Goal: Communication & Community: Answer question/provide support

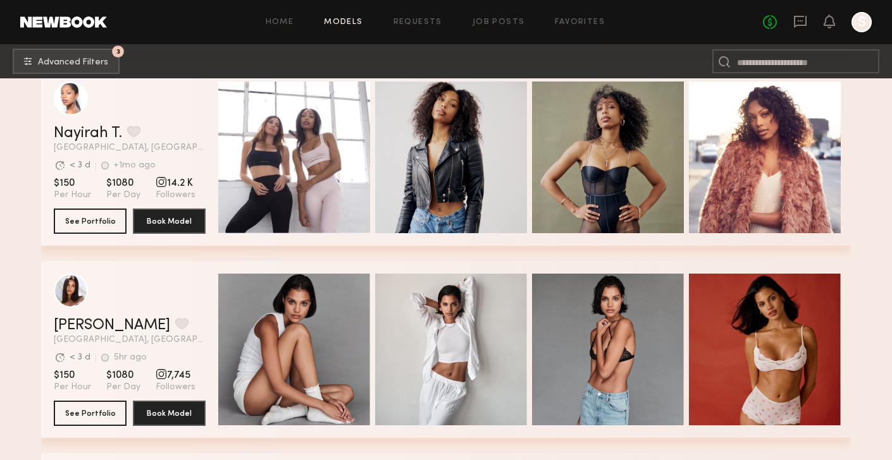
scroll to position [34831, 0]
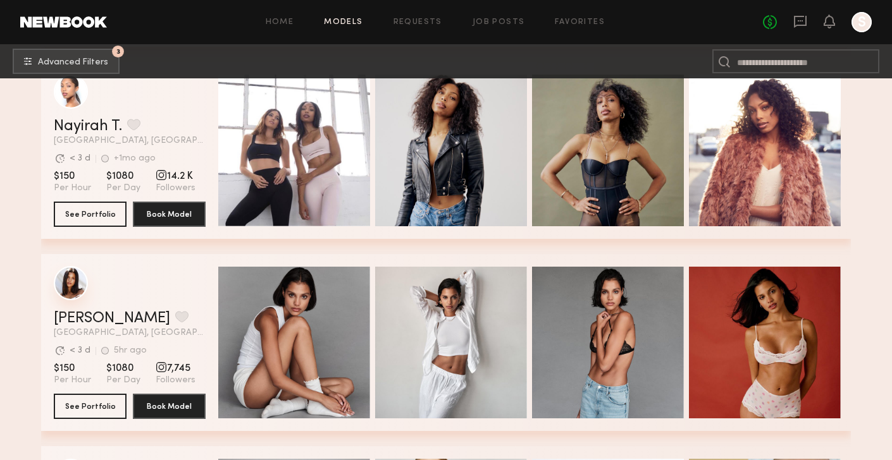
click at [80, 291] on div "grid" at bounding box center [71, 283] width 34 height 34
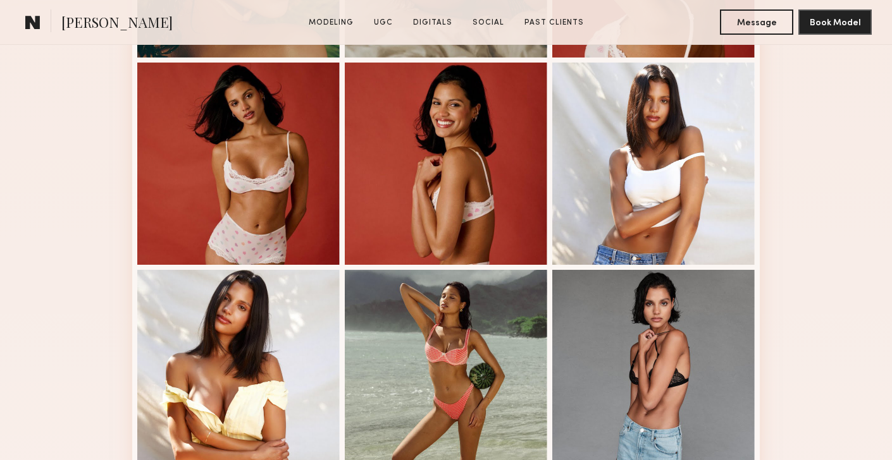
scroll to position [717, 0]
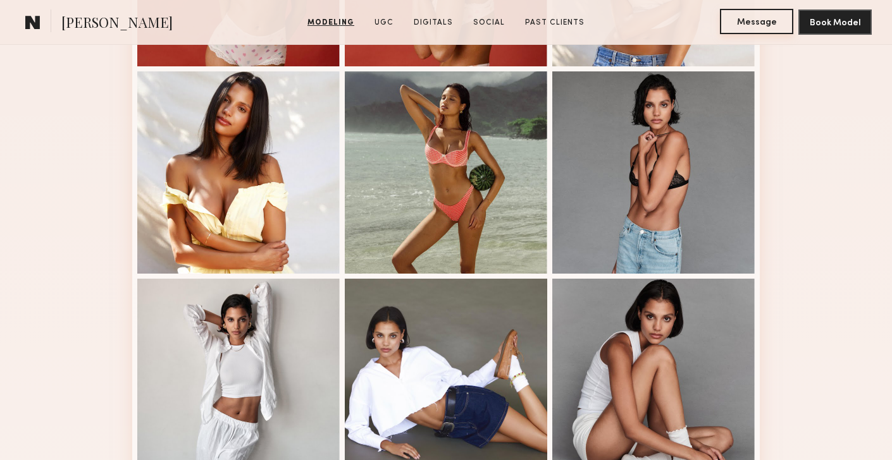
click at [757, 30] on button "Message" at bounding box center [756, 21] width 73 height 25
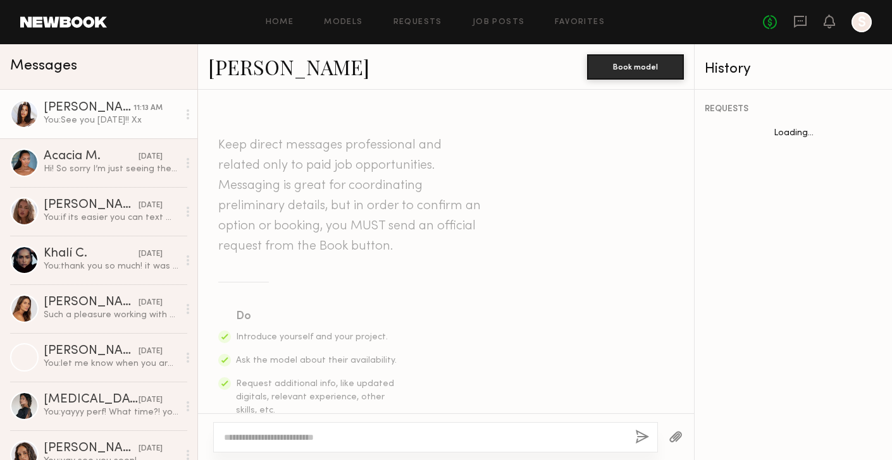
scroll to position [625, 0]
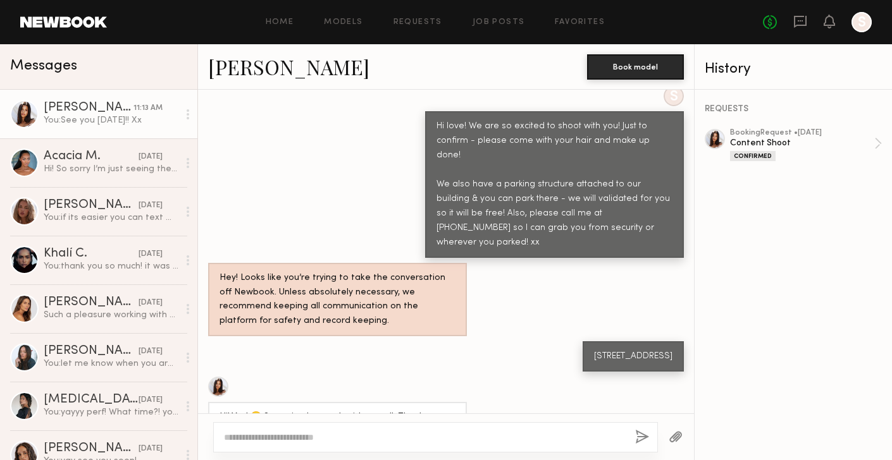
click at [494, 436] on textarea at bounding box center [424, 437] width 401 height 13
type textarea "**********"
click at [642, 438] on button "button" at bounding box center [642, 438] width 14 height 16
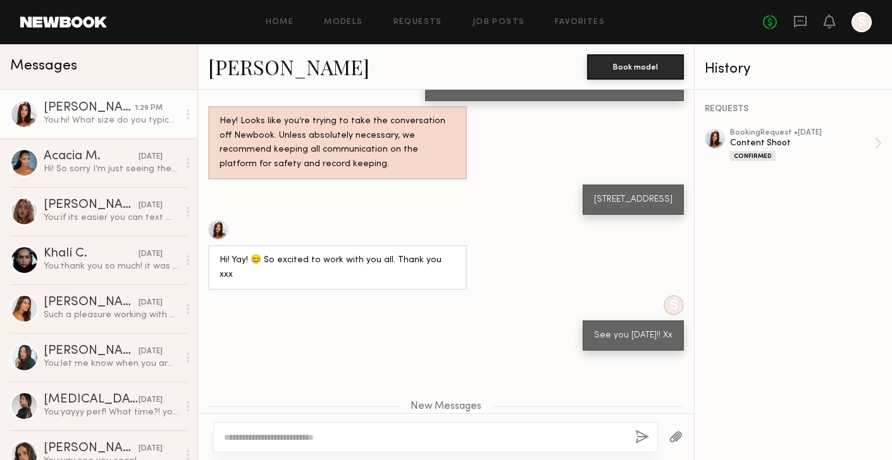
scroll to position [876, 0]
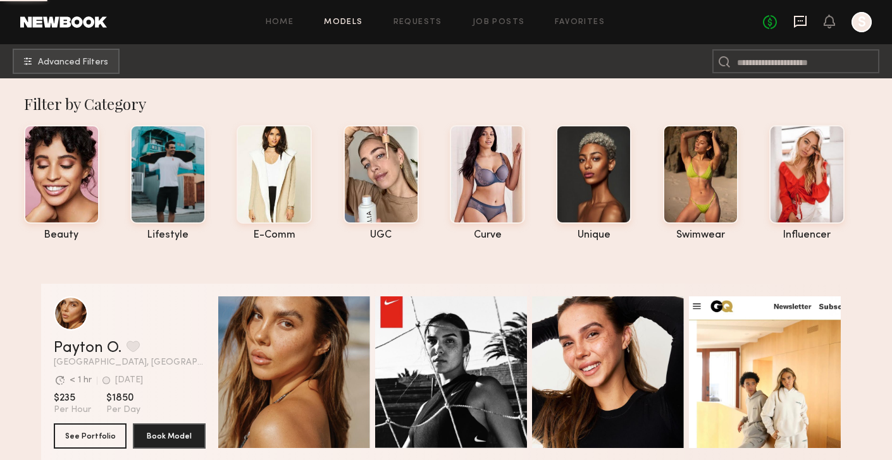
click at [800, 24] on icon at bounding box center [800, 22] width 13 height 12
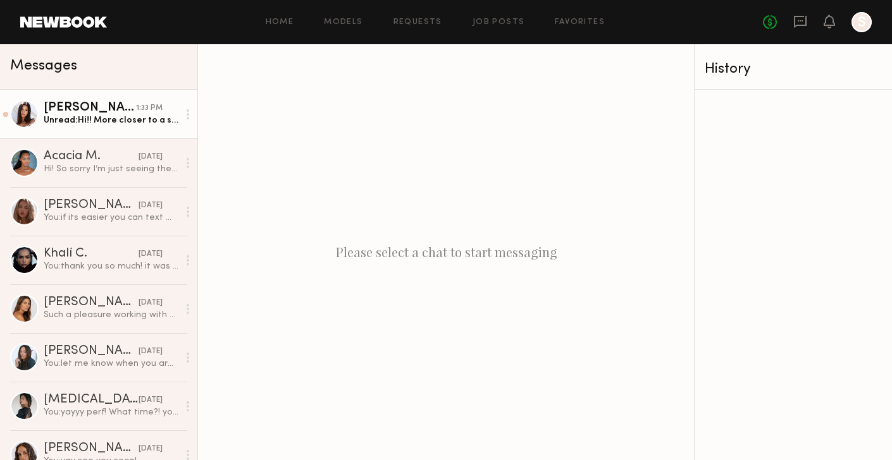
click at [141, 123] on div "Unread: Hi!! More closer to a size 28 :)" at bounding box center [111, 120] width 135 height 12
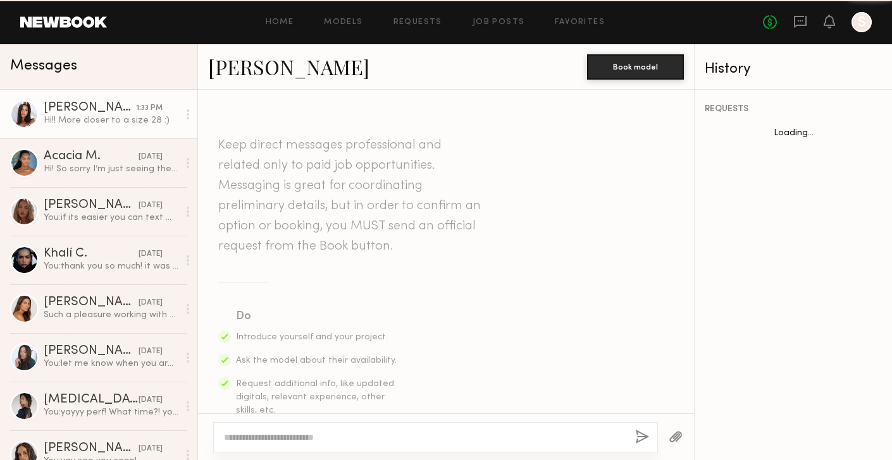
scroll to position [720, 0]
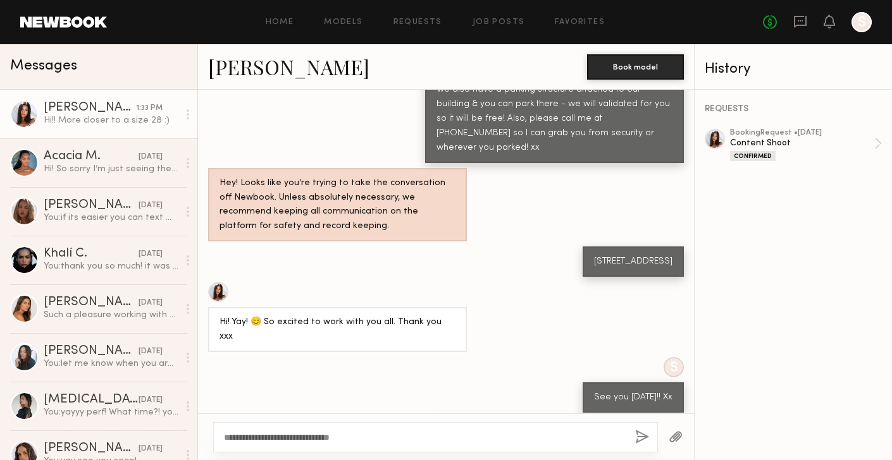
type textarea "**********"
click at [638, 434] on button "button" at bounding box center [642, 438] width 14 height 16
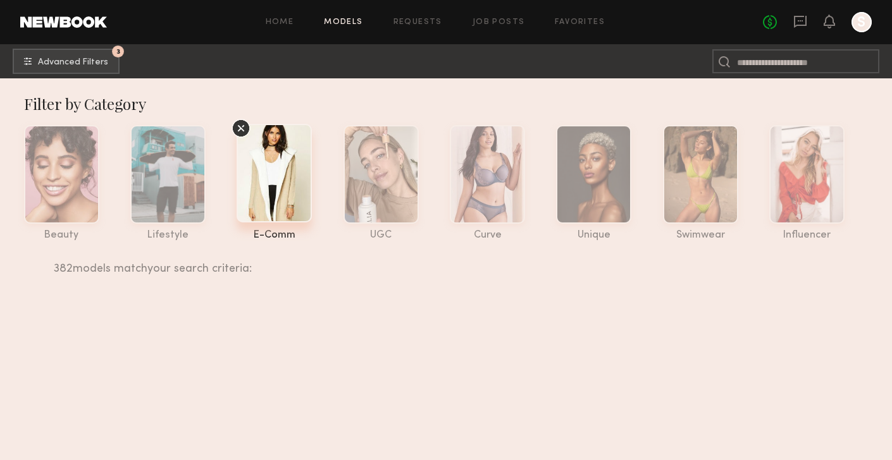
scroll to position [34831, 0]
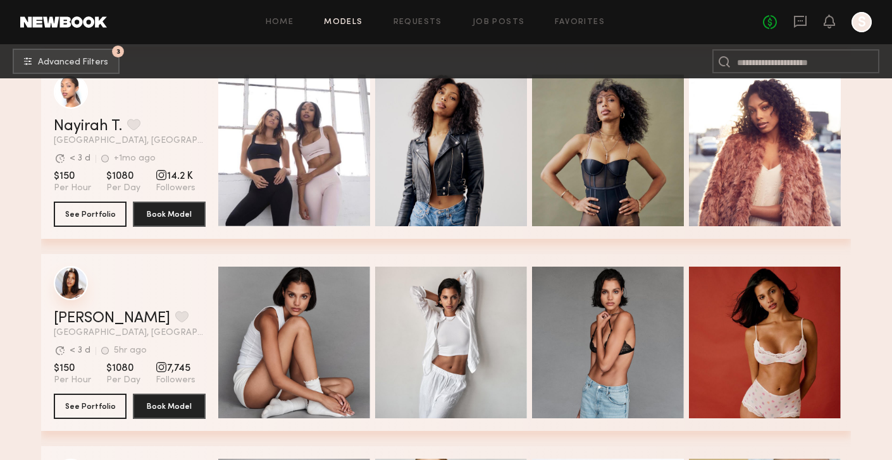
click at [64, 288] on div "grid" at bounding box center [71, 283] width 34 height 34
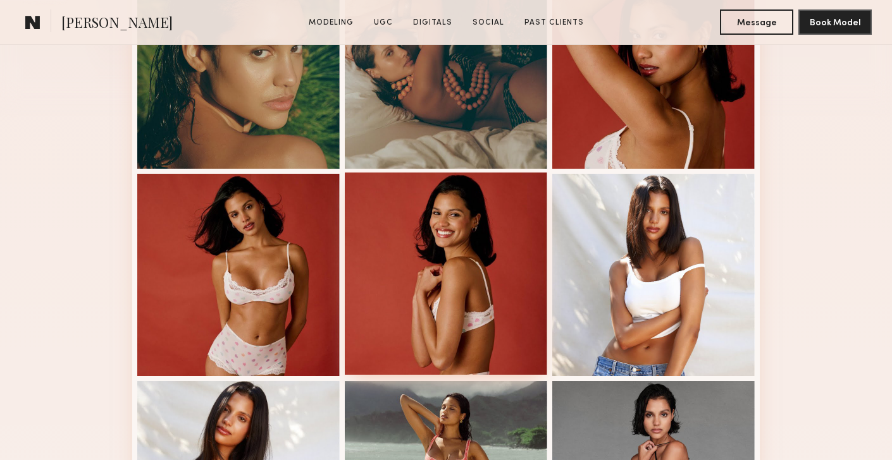
scroll to position [425, 0]
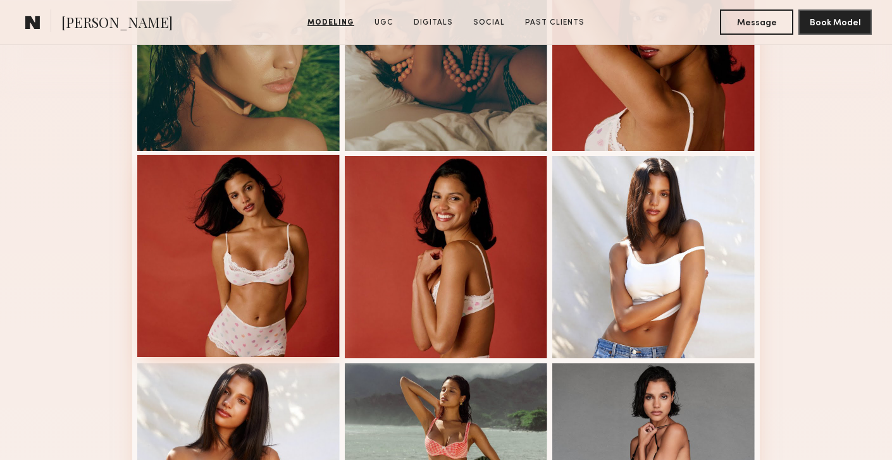
click at [241, 303] on div at bounding box center [238, 256] width 202 height 202
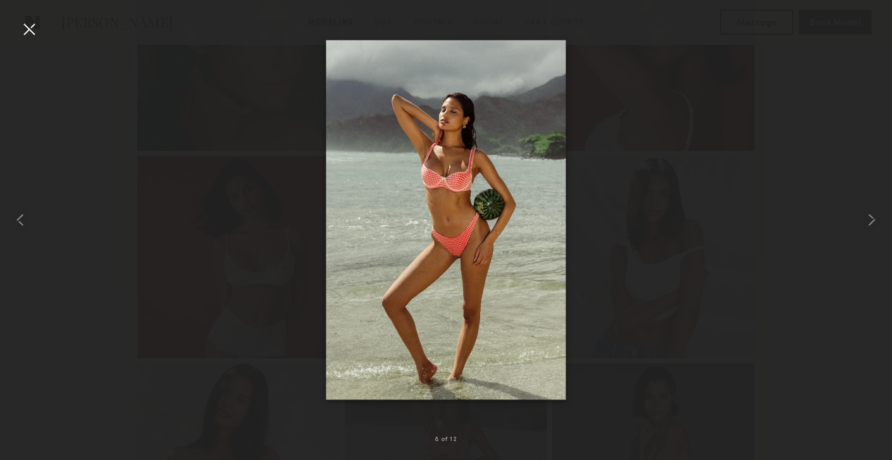
click at [34, 25] on div at bounding box center [29, 29] width 20 height 20
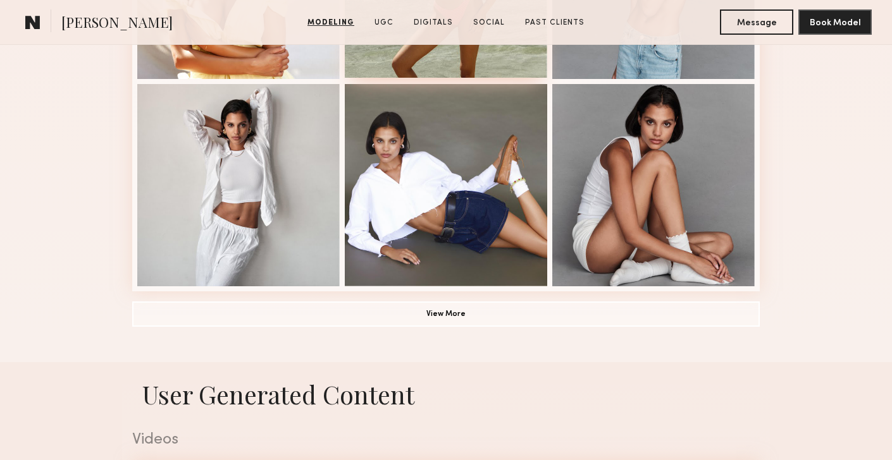
scroll to position [921, 0]
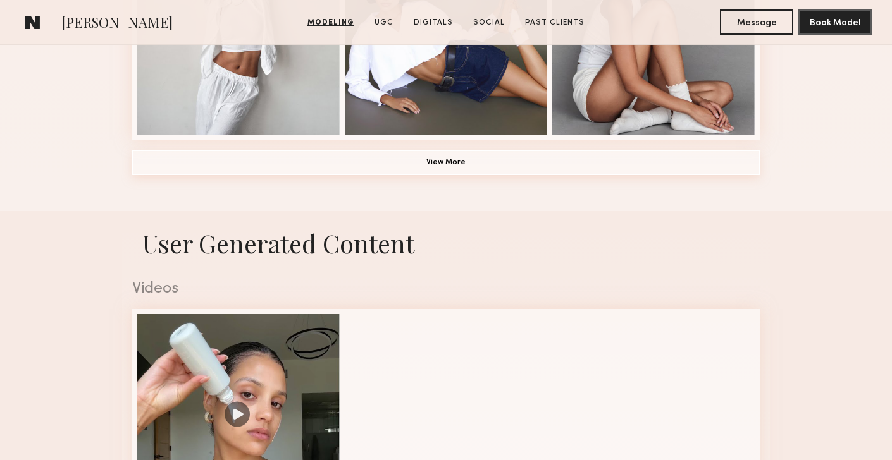
click at [446, 168] on button "View More" at bounding box center [445, 162] width 627 height 25
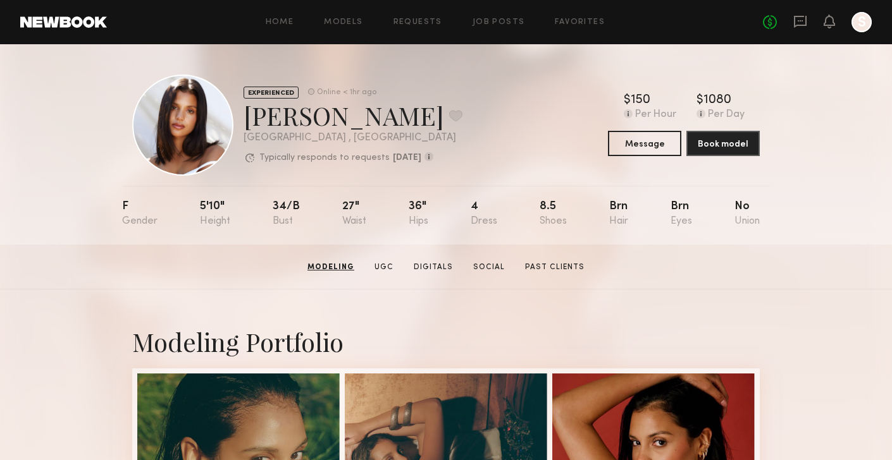
scroll to position [0, 0]
